Goal: Task Accomplishment & Management: Manage account settings

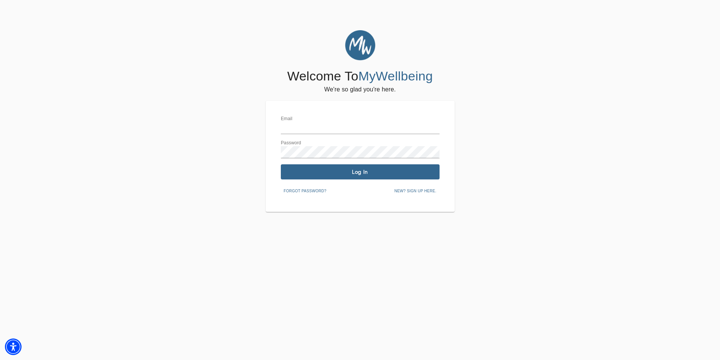
type input "[EMAIL_ADDRESS][DOMAIN_NAME]"
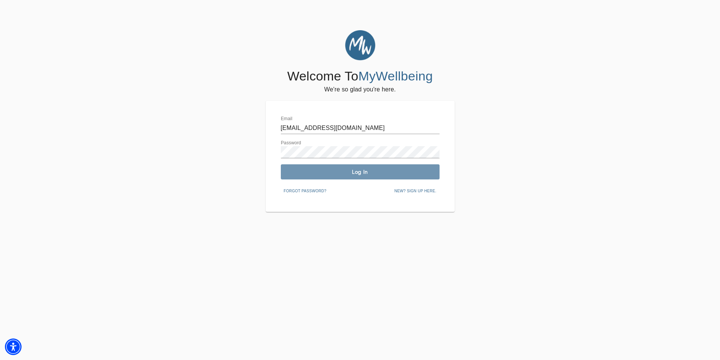
click at [369, 173] on span "Log In" at bounding box center [360, 172] width 153 height 7
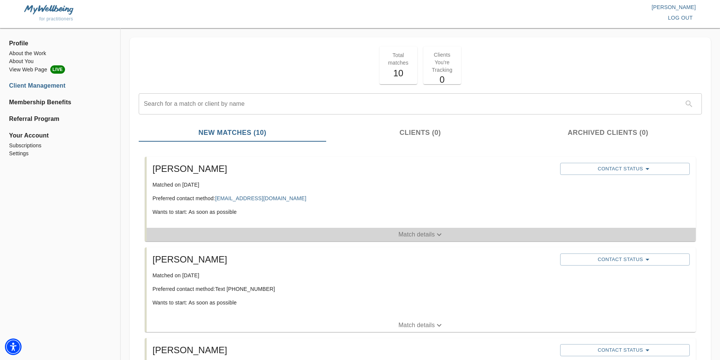
click at [440, 233] on icon "button" at bounding box center [439, 234] width 9 height 9
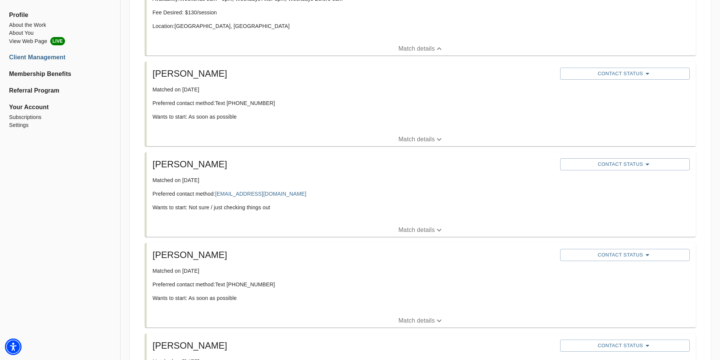
scroll to position [265, 0]
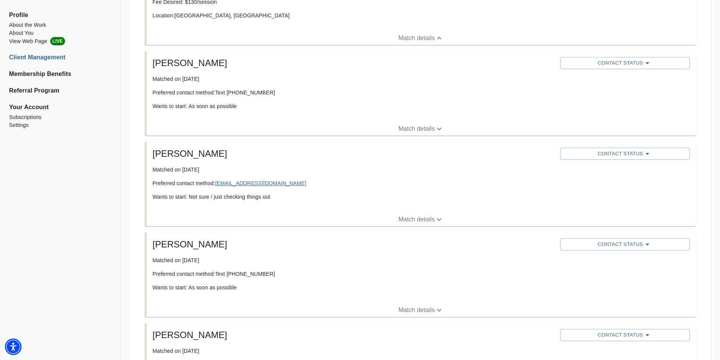
click at [252, 181] on link "[EMAIL_ADDRESS][DOMAIN_NAME]" at bounding box center [260, 183] width 91 height 6
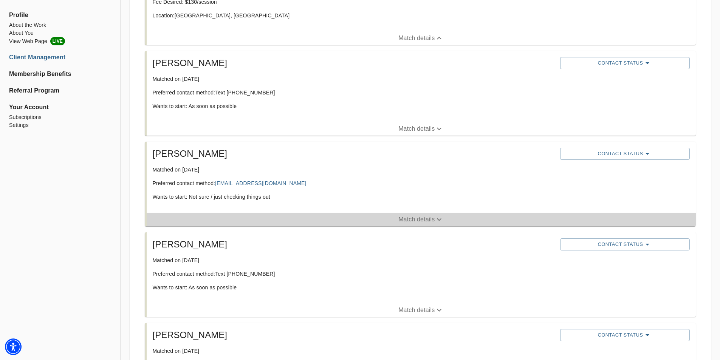
click at [438, 219] on icon "button" at bounding box center [439, 220] width 5 height 3
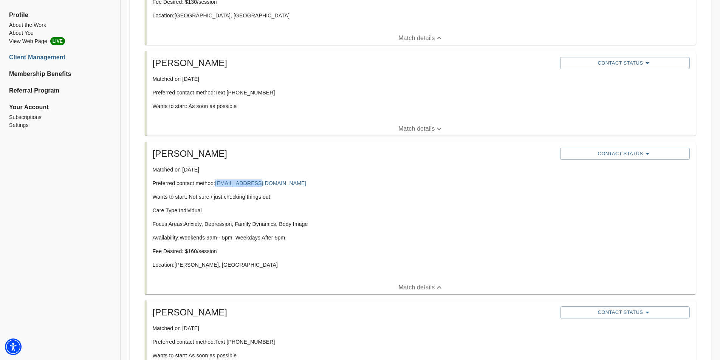
drag, startPoint x: 272, startPoint y: 182, endPoint x: 214, endPoint y: 179, distance: 57.9
click at [215, 182] on p "Preferred contact method: [EMAIL_ADDRESS][DOMAIN_NAME]" at bounding box center [354, 184] width 402 height 8
click at [279, 169] on p "Matched on [DATE]" at bounding box center [354, 170] width 402 height 8
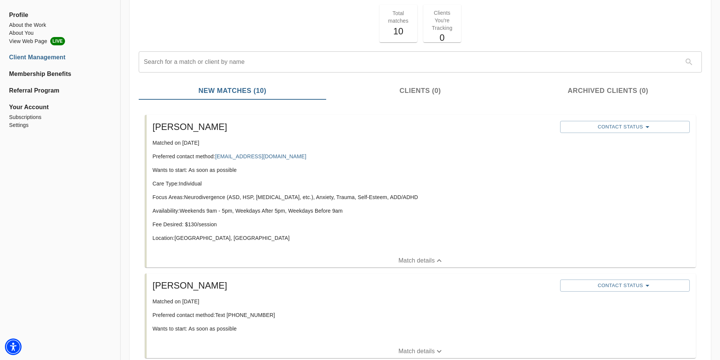
scroll to position [38, 0]
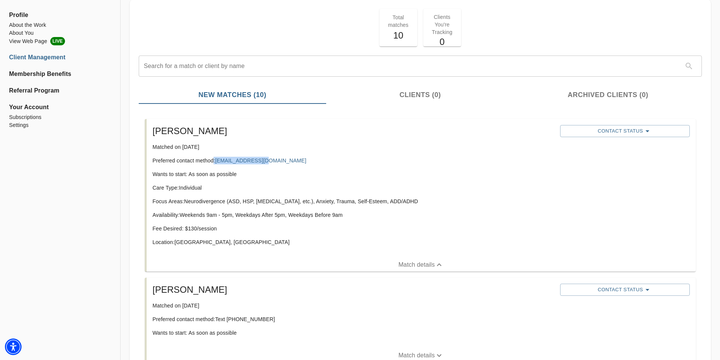
drag, startPoint x: 272, startPoint y: 161, endPoint x: 214, endPoint y: 162, distance: 58.2
click at [214, 162] on p "Preferred contact method: [EMAIL_ADDRESS][DOMAIN_NAME]" at bounding box center [354, 161] width 402 height 8
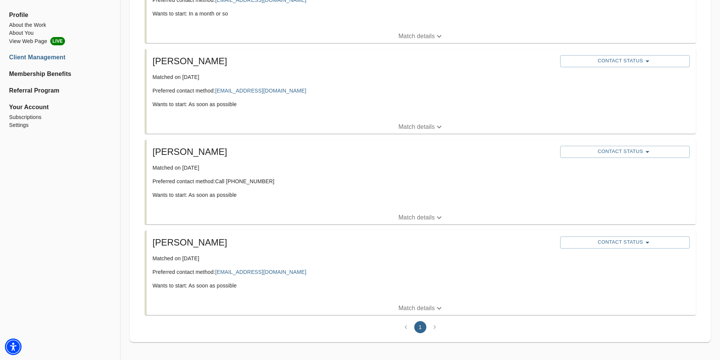
scroll to position [883, 0]
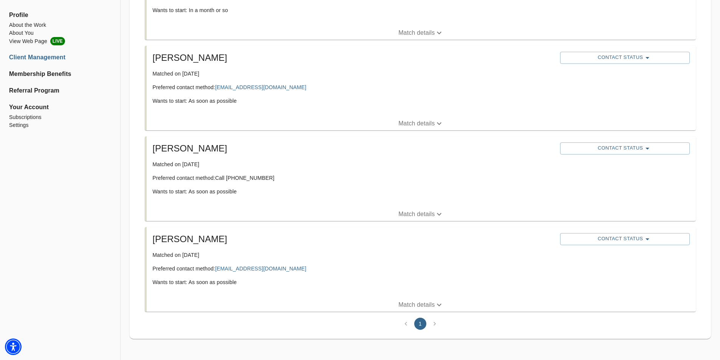
click at [435, 323] on li "pagination navigation" at bounding box center [435, 324] width 14 height 12
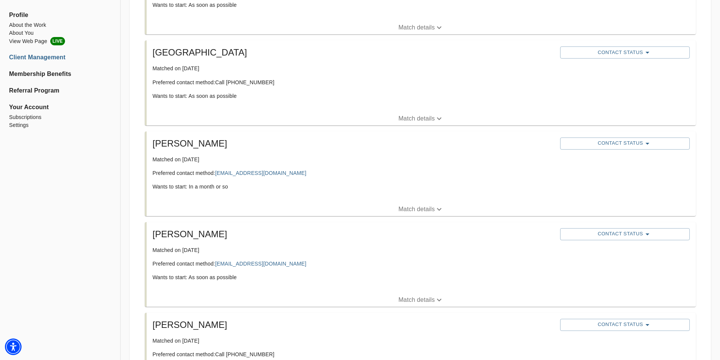
scroll to position [718, 0]
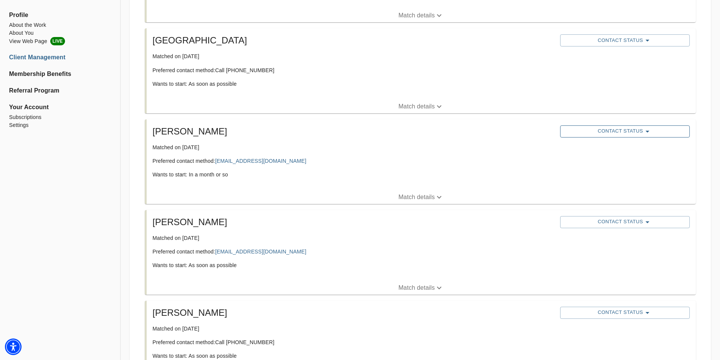
click at [647, 130] on icon "button" at bounding box center [647, 131] width 9 height 9
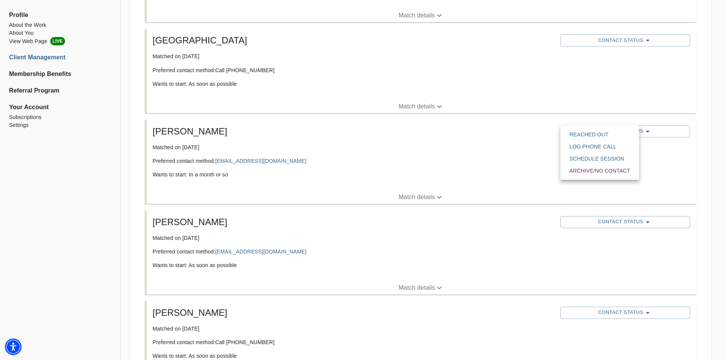
click at [356, 255] on div at bounding box center [363, 180] width 726 height 360
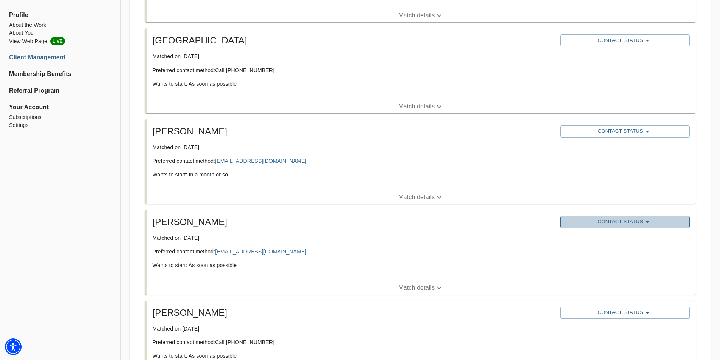
click at [645, 221] on icon "button" at bounding box center [647, 222] width 9 height 9
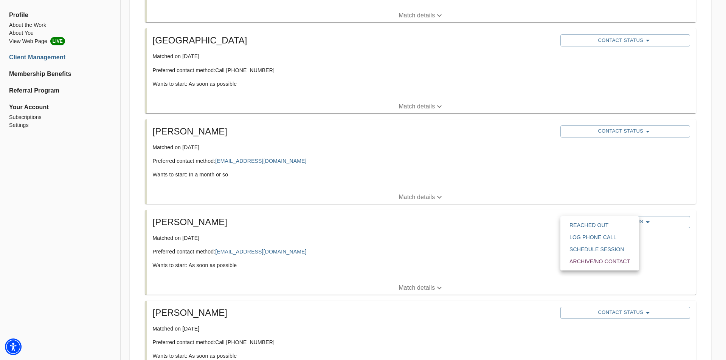
click at [654, 218] on div at bounding box center [363, 180] width 726 height 360
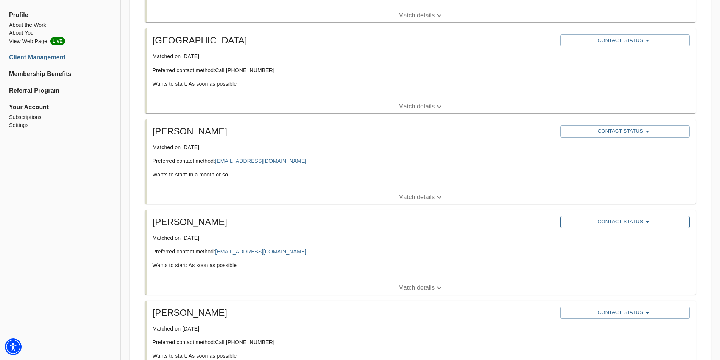
click at [649, 221] on icon "button" at bounding box center [647, 222] width 9 height 9
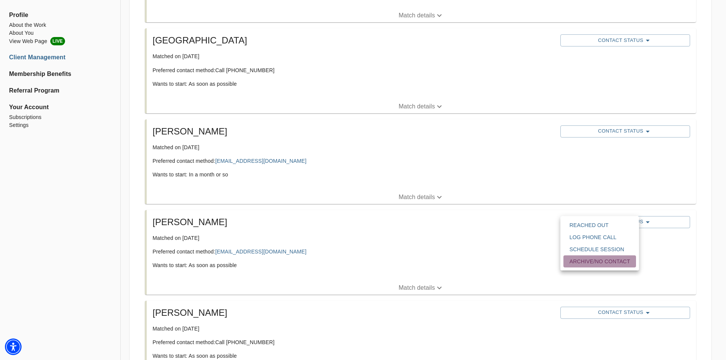
click at [631, 261] on button "Archive/No contact" at bounding box center [599, 262] width 73 height 12
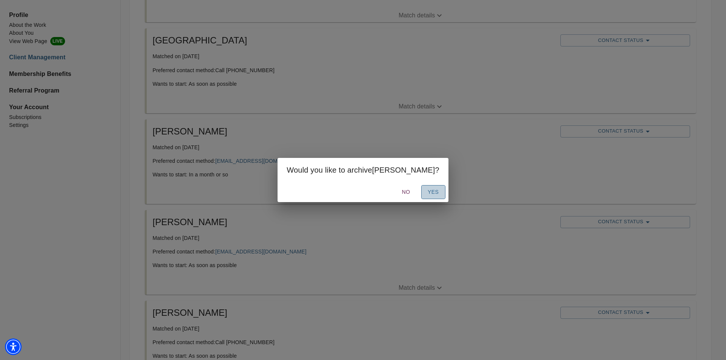
click at [427, 194] on span "Yes" at bounding box center [433, 192] width 12 height 9
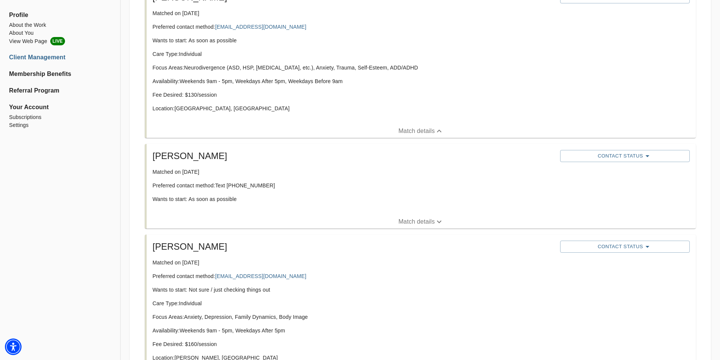
scroll to position [189, 0]
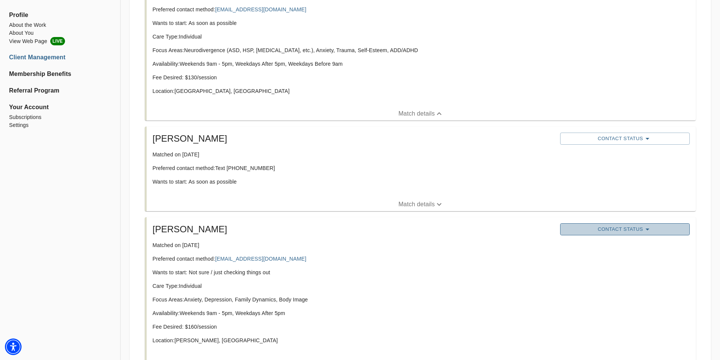
click at [650, 230] on icon "button" at bounding box center [647, 229] width 9 height 9
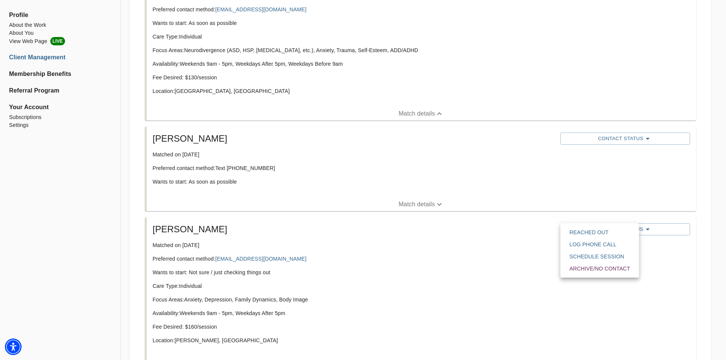
click at [610, 270] on span "Archive/No contact" at bounding box center [599, 269] width 61 height 8
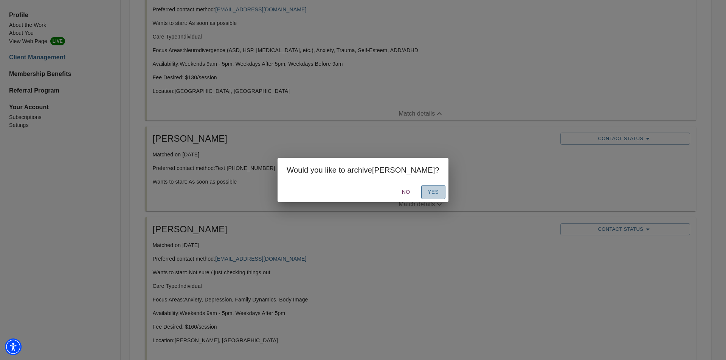
click at [427, 190] on span "Yes" at bounding box center [433, 192] width 12 height 9
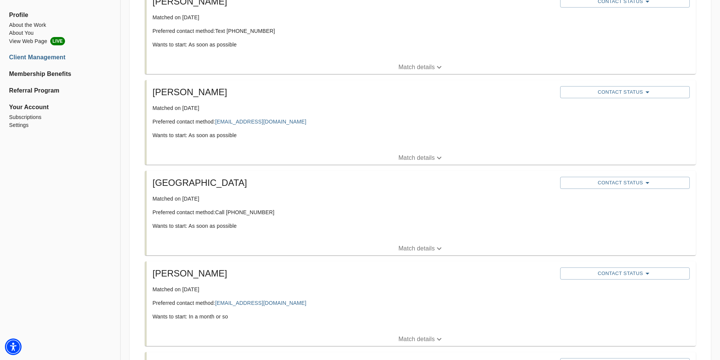
scroll to position [454, 0]
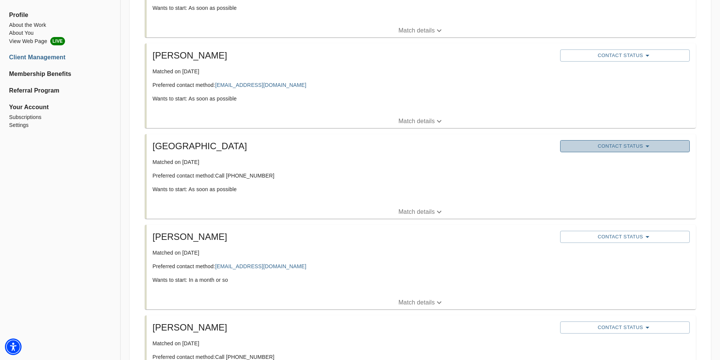
click at [645, 147] on icon "button" at bounding box center [647, 146] width 9 height 9
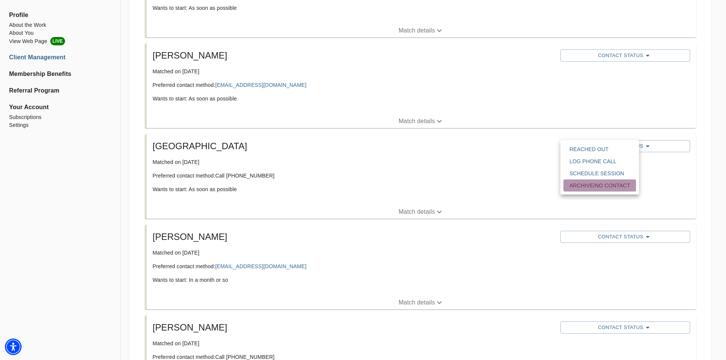
click at [623, 182] on span "Archive/No contact" at bounding box center [599, 186] width 61 height 8
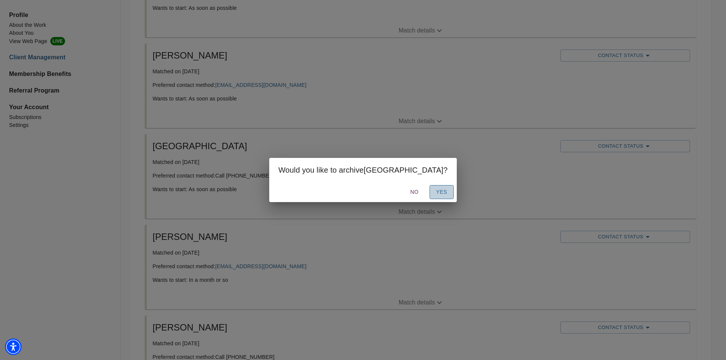
click at [430, 192] on button "Yes" at bounding box center [442, 192] width 24 height 14
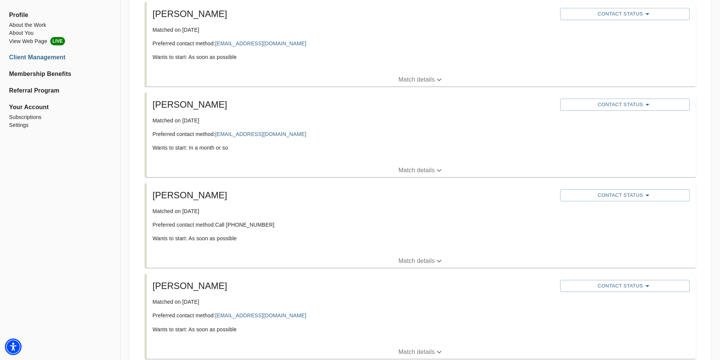
scroll to position [543, 0]
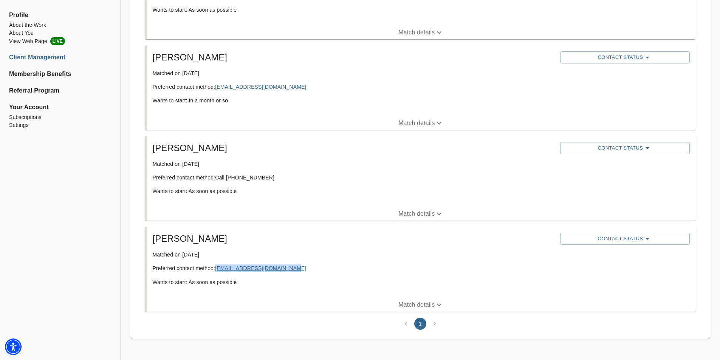
drag, startPoint x: 295, startPoint y: 270, endPoint x: 217, endPoint y: 269, distance: 77.9
click at [217, 269] on p "Preferred contact method: [EMAIL_ADDRESS][DOMAIN_NAME]" at bounding box center [354, 269] width 402 height 8
copy link "[EMAIL_ADDRESS][DOMAIN_NAME]"
click at [386, 201] on div "[PERSON_NAME] Matched on [DATE] Preferred contact method: Call [PHONE_NUMBER] W…" at bounding box center [354, 171] width 408 height 65
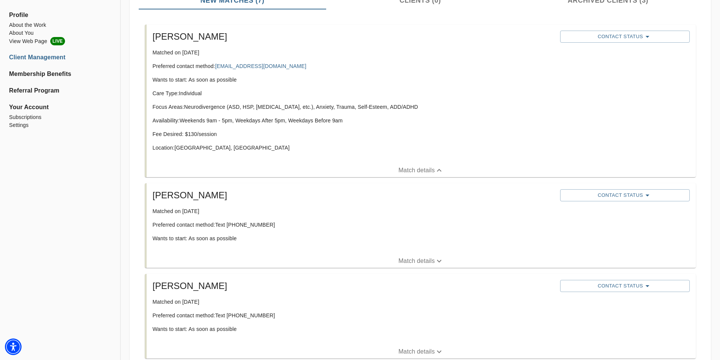
scroll to position [127, 0]
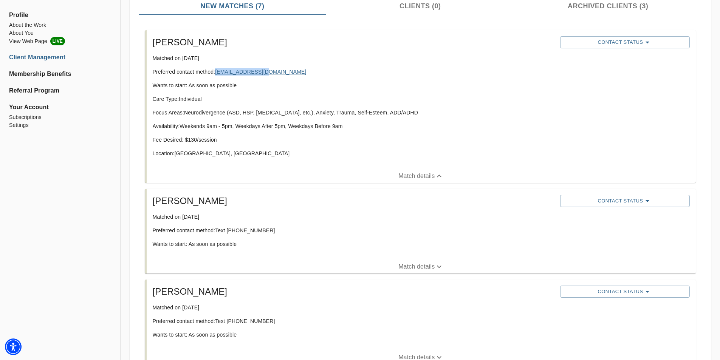
drag, startPoint x: 274, startPoint y: 71, endPoint x: 217, endPoint y: 69, distance: 57.5
click at [217, 69] on p "Preferred contact method: [EMAIL_ADDRESS][DOMAIN_NAME]" at bounding box center [354, 72] width 402 height 8
copy link "[EMAIL_ADDRESS][DOMAIN_NAME]"
